Goal: Information Seeking & Learning: Learn about a topic

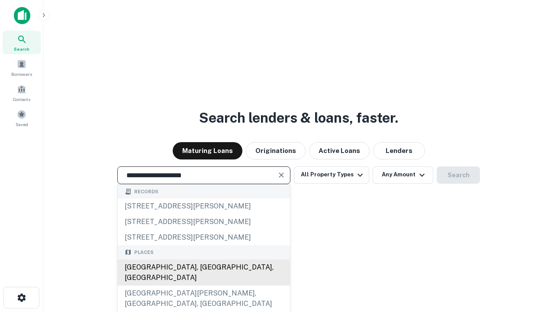
click at [203, 285] on div "Santa Monica, CA, USA" at bounding box center [204, 272] width 172 height 26
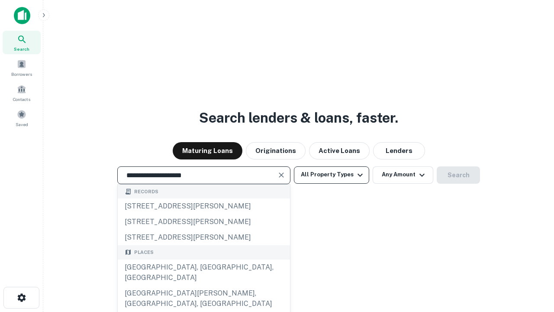
type input "**********"
click at [332, 174] on button "All Property Types" at bounding box center [331, 174] width 75 height 17
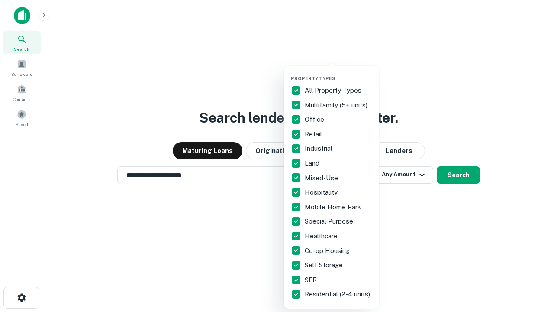
click at [338, 73] on button "button" at bounding box center [338, 73] width 95 height 0
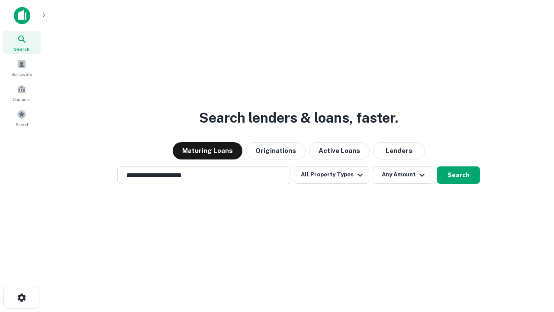
scroll to position [5, 104]
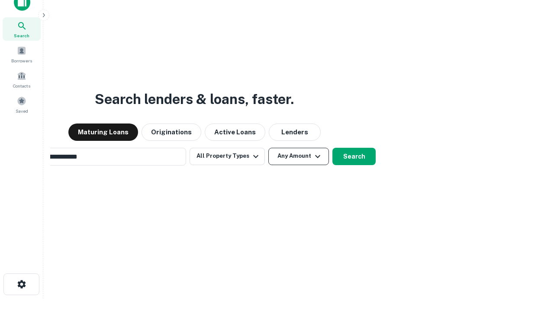
click at [268, 148] on button "Any Amount" at bounding box center [298, 156] width 61 height 17
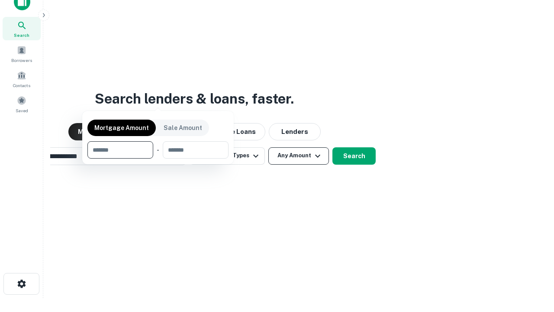
scroll to position [62, 245]
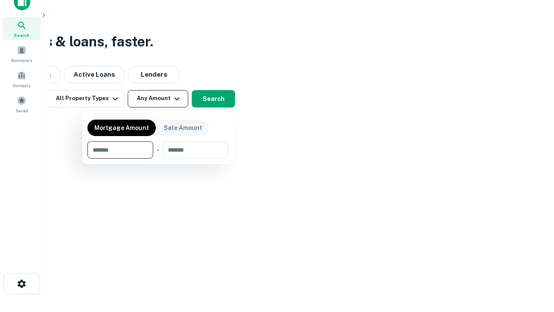
type input "*******"
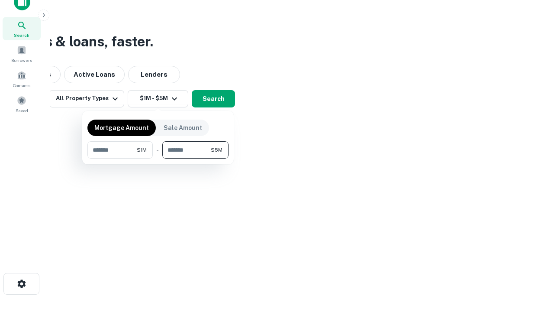
type input "*******"
click at [158, 158] on button "button" at bounding box center [157, 158] width 141 height 0
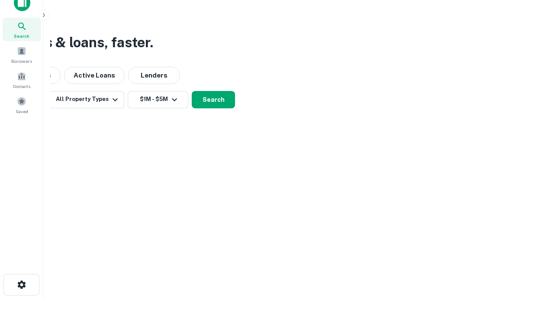
scroll to position [5, 160]
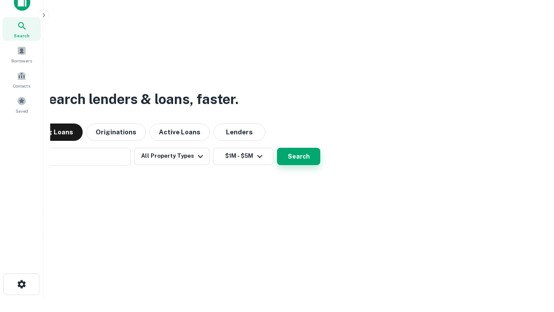
click at [277, 148] on button "Search" at bounding box center [298, 156] width 43 height 17
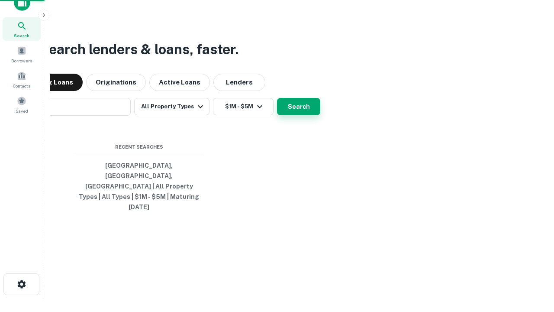
scroll to position [23, 245]
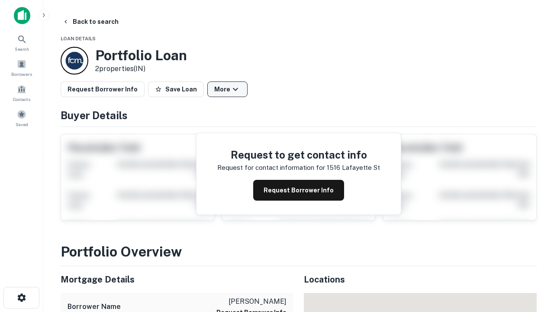
click at [227, 89] on button "More" at bounding box center [227, 89] width 40 height 16
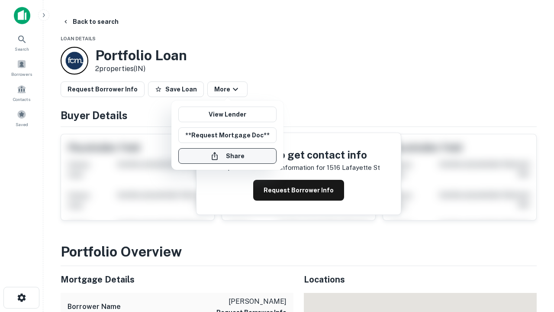
click at [227, 156] on button "Share" at bounding box center [227, 156] width 98 height 16
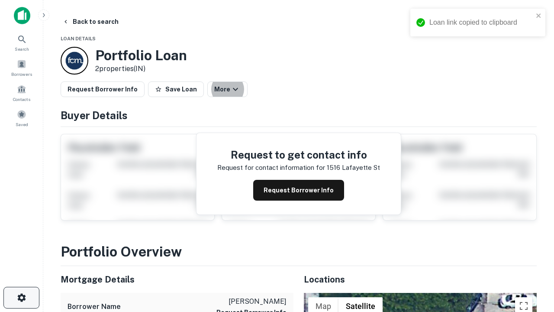
click at [21, 297] on icon "button" at bounding box center [21, 297] width 10 height 10
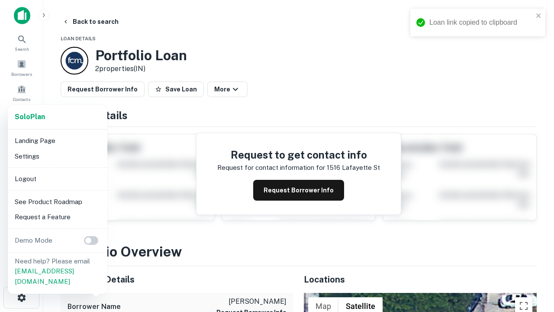
click at [57, 178] on li "Logout" at bounding box center [57, 179] width 93 height 16
